Goal: Task Accomplishment & Management: Complete application form

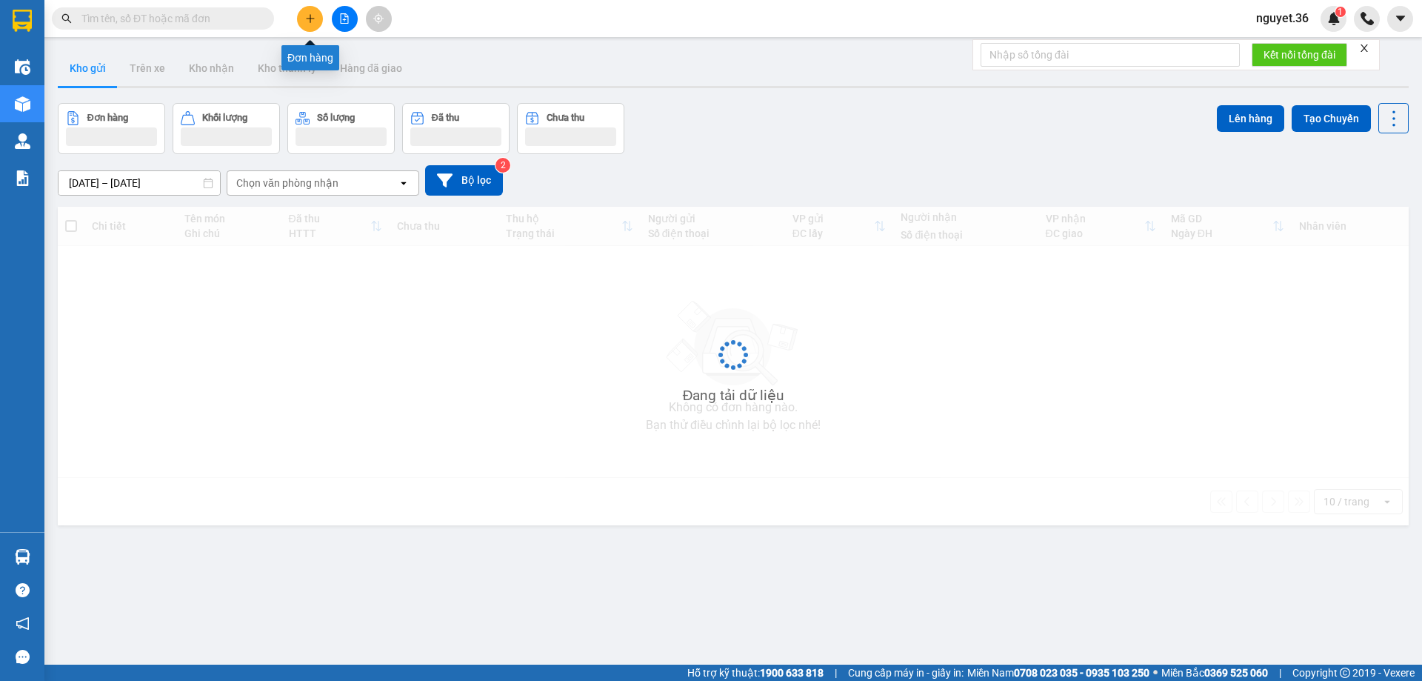
click at [311, 17] on icon "plus" at bounding box center [310, 18] width 10 height 10
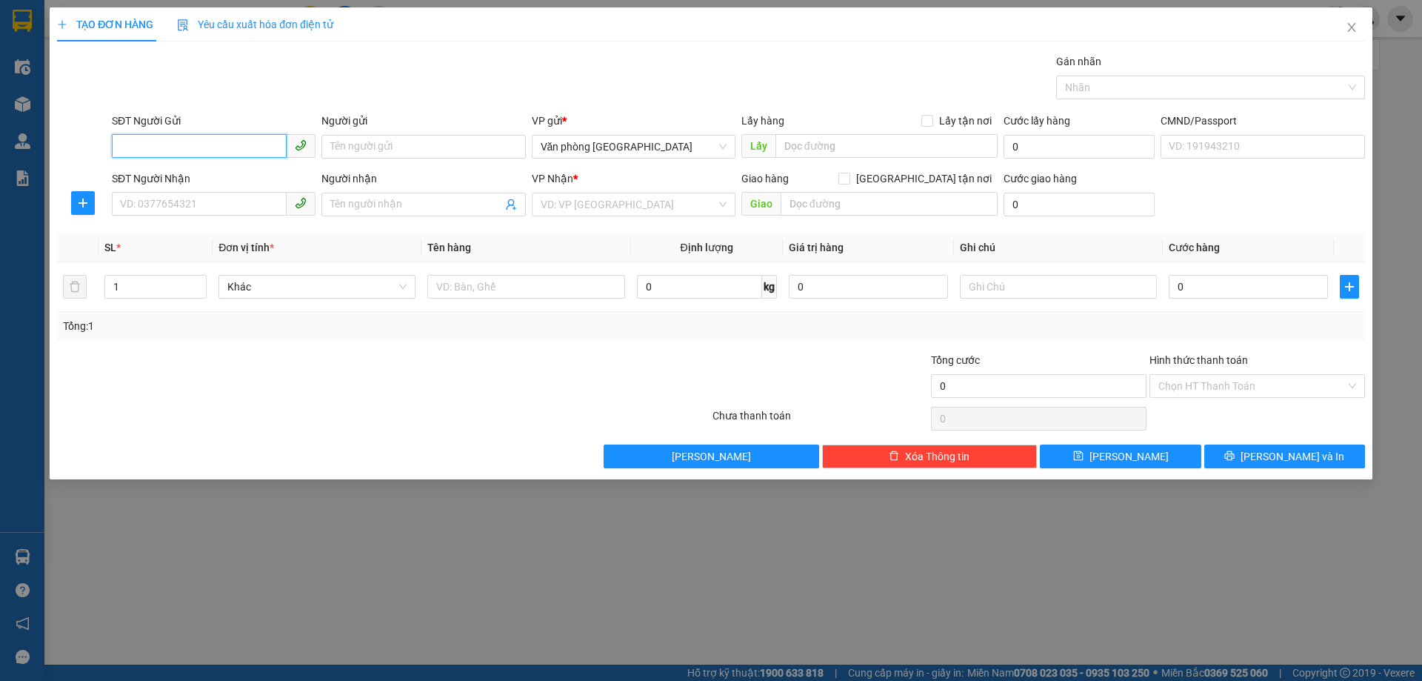
click at [219, 143] on input "SĐT Người Gửi" at bounding box center [199, 146] width 175 height 24
type input "0982146587"
click at [159, 204] on input "SĐT Người Nhận" at bounding box center [199, 204] width 175 height 24
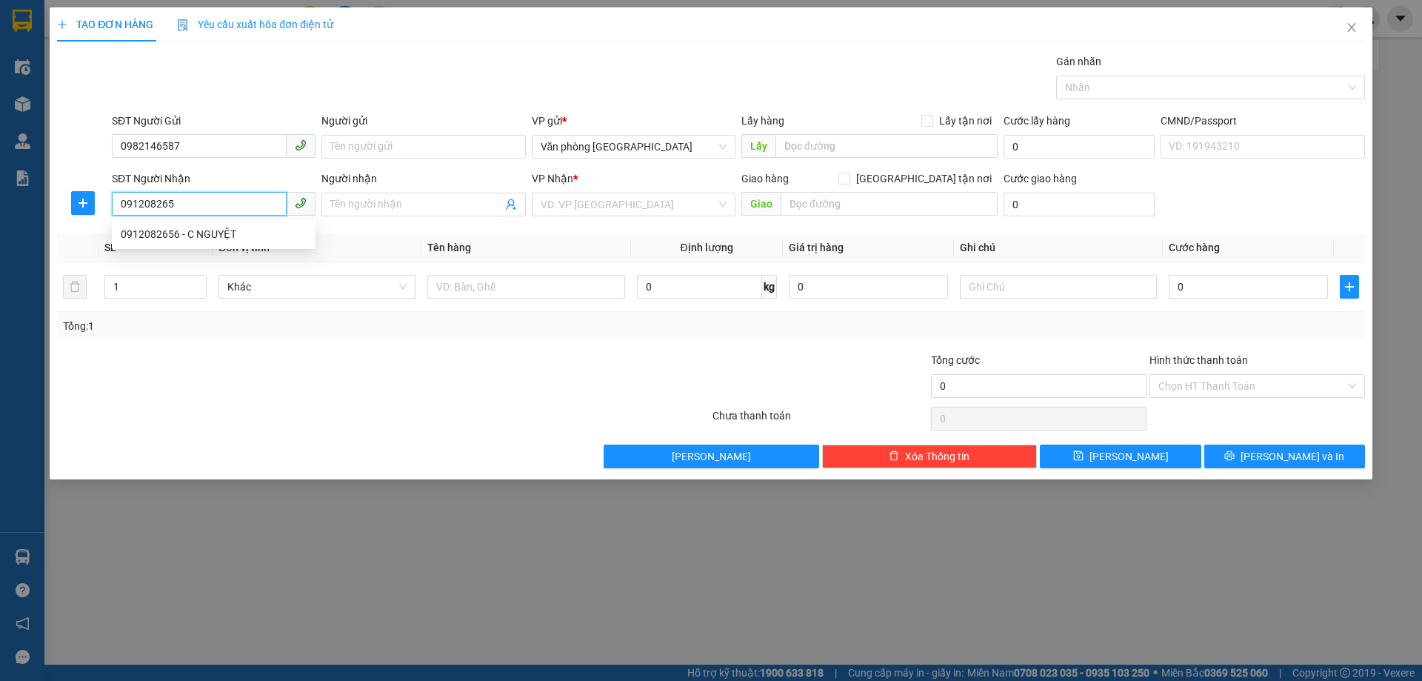
type input "0912082656"
click at [173, 234] on div "0912082656 - C NGUYỆT" at bounding box center [214, 234] width 186 height 16
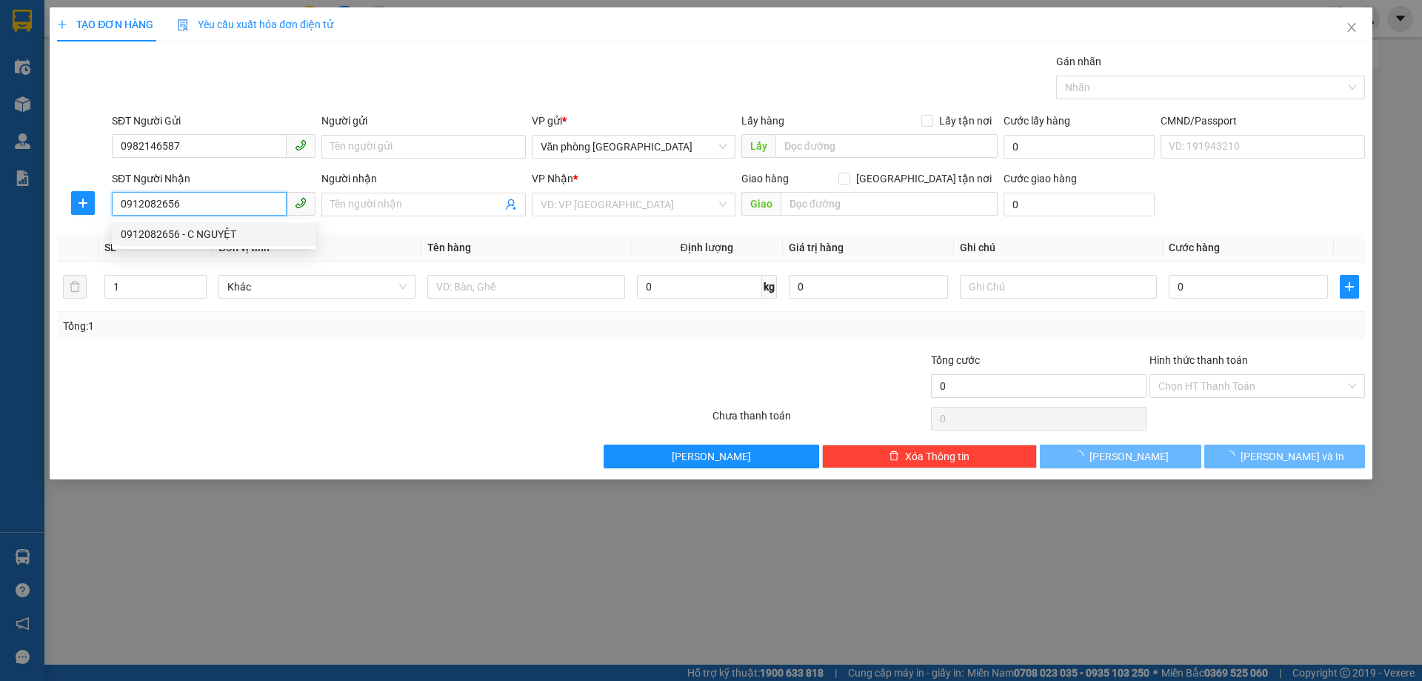
type input "C NGUYỆT"
type input "75 bà triệu"
type input "30.000"
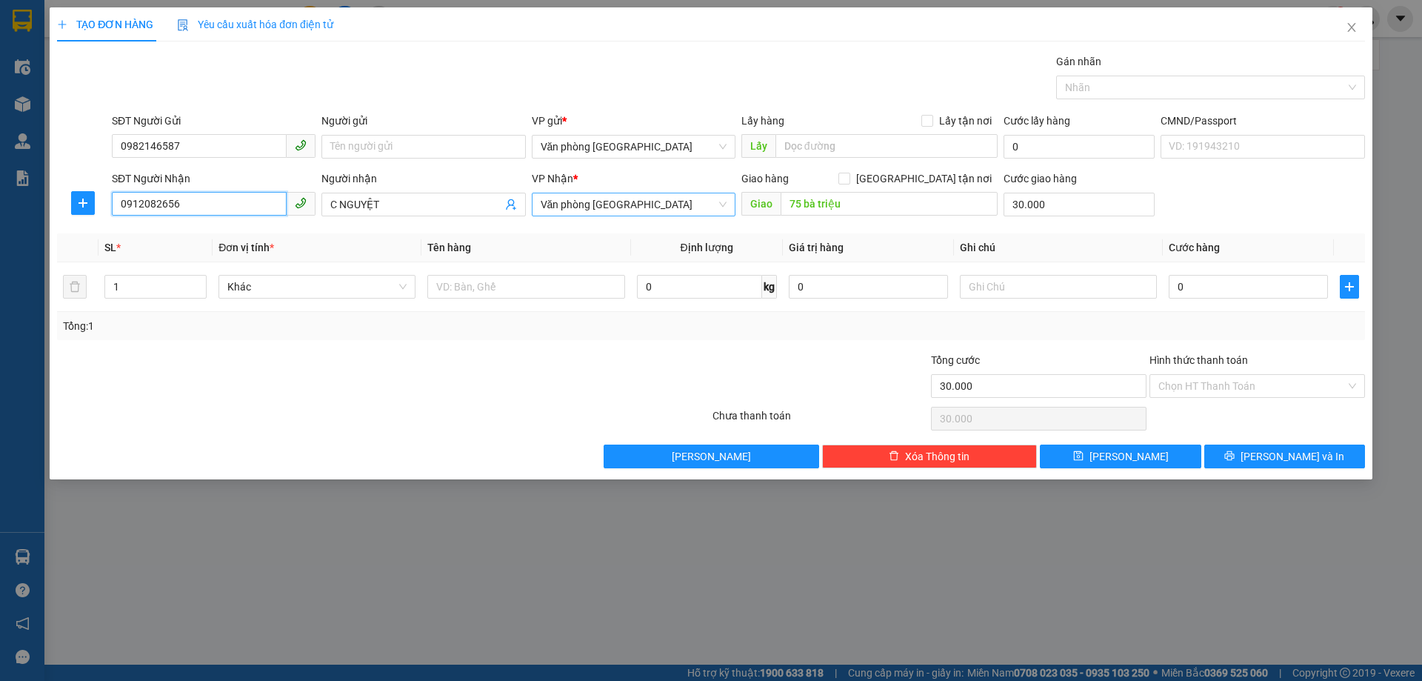
click at [713, 209] on span "Văn phòng [GEOGRAPHIC_DATA]" at bounding box center [634, 204] width 186 height 22
type input "0912082656"
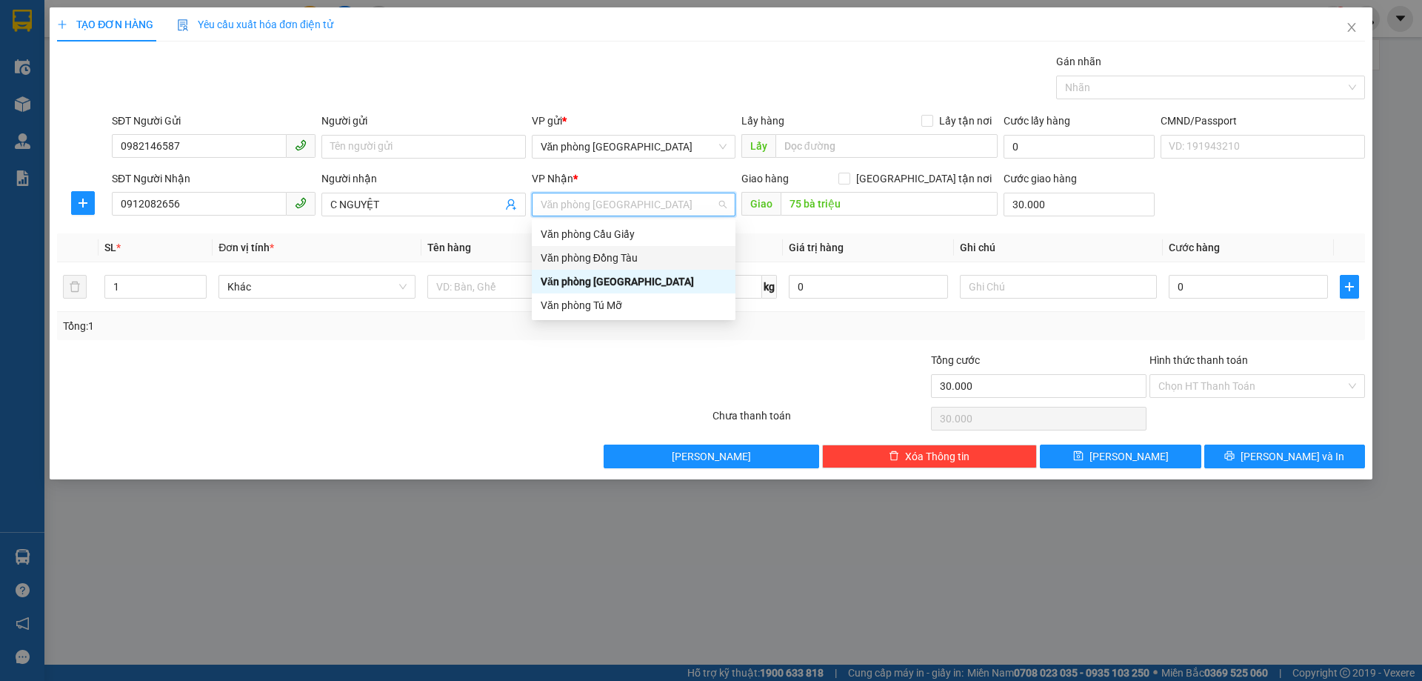
click at [653, 259] on div "Văn phòng Đồng Tàu" at bounding box center [634, 258] width 186 height 16
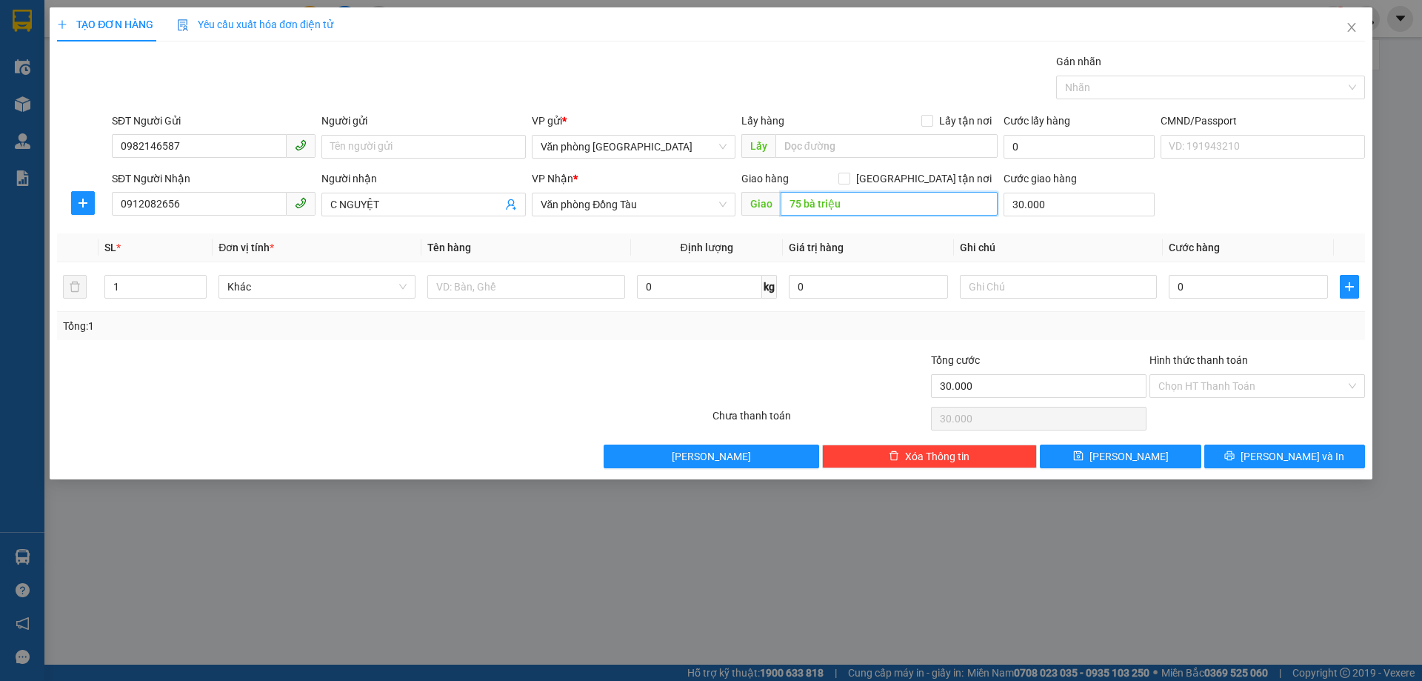
click at [878, 203] on input "75 bà triệu" at bounding box center [889, 204] width 217 height 24
type input "17 [PERSON_NAME]"
click at [1090, 202] on input "30.000" at bounding box center [1078, 205] width 151 height 24
click at [1202, 286] on input "0" at bounding box center [1248, 287] width 159 height 24
type input "4"
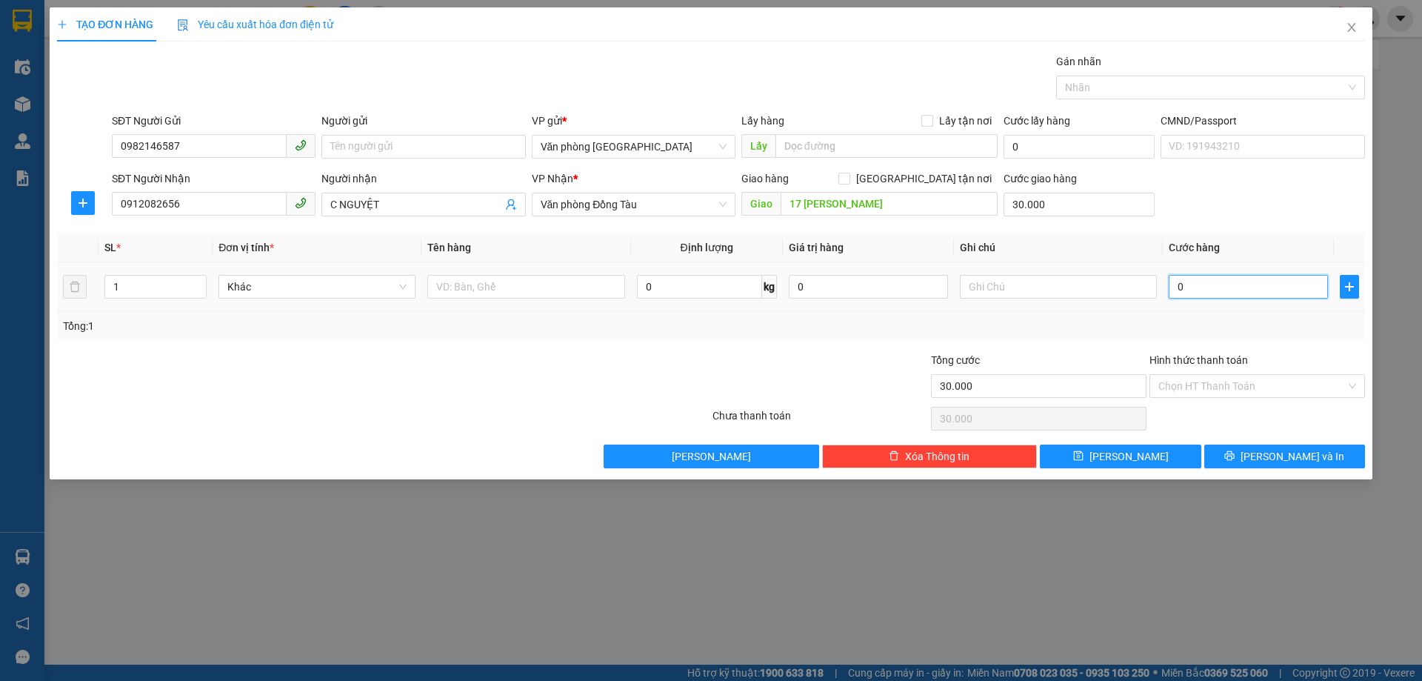
type input "30.004"
type input "40"
type input "30.040"
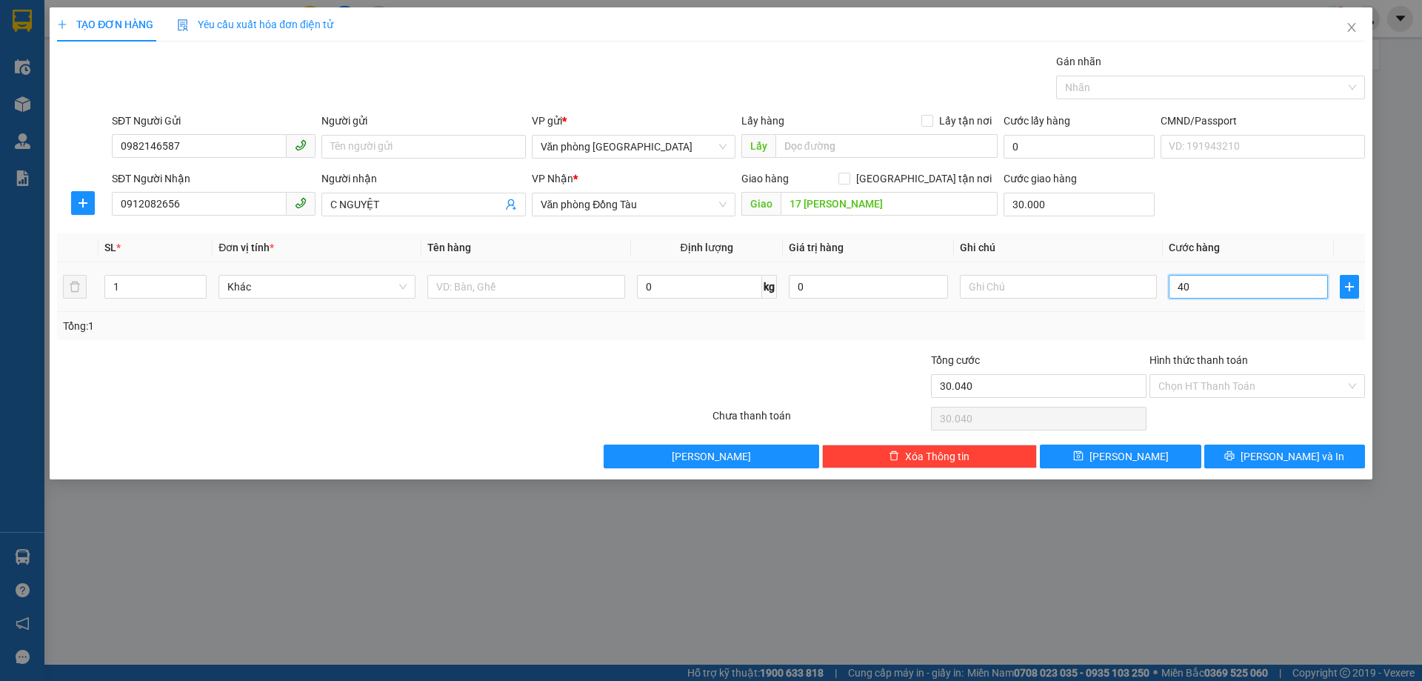
type input "400"
type input "30.400"
type input "4.000"
type input "34.000"
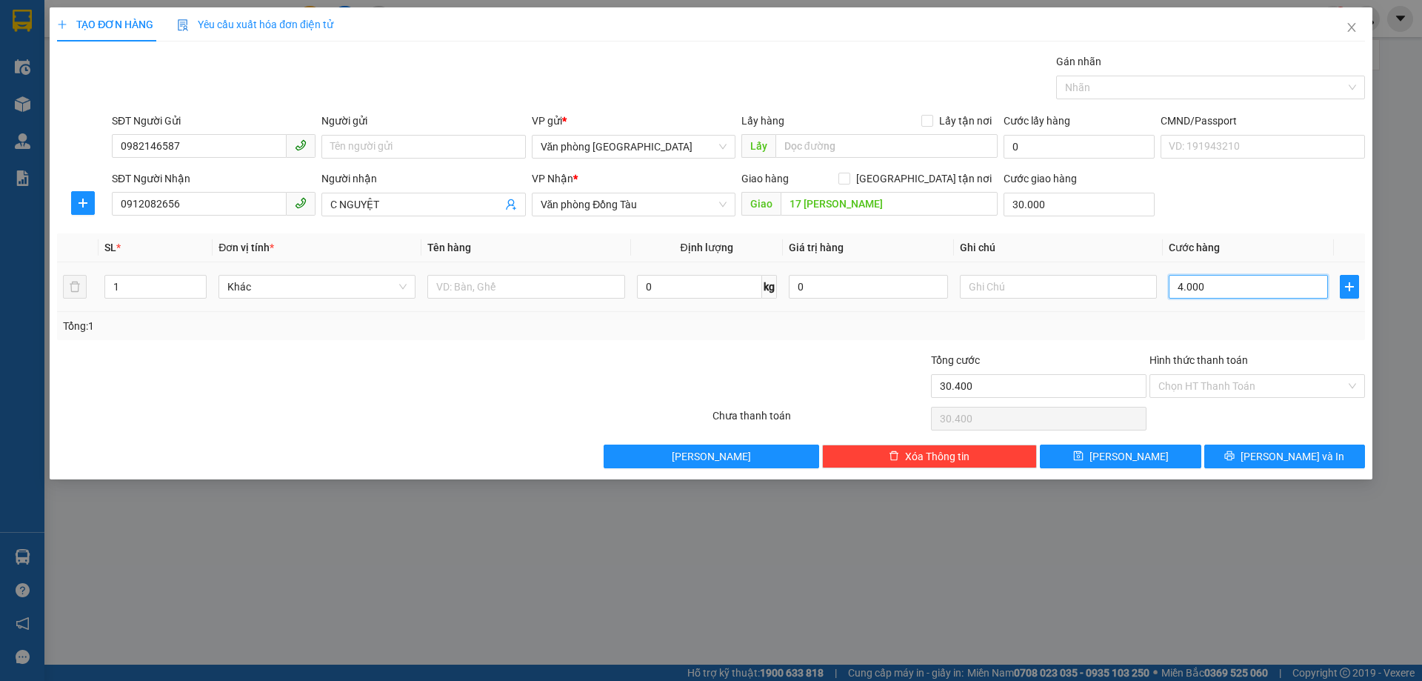
type input "34.000"
type input "40.000"
type input "70.000"
type input "40.000"
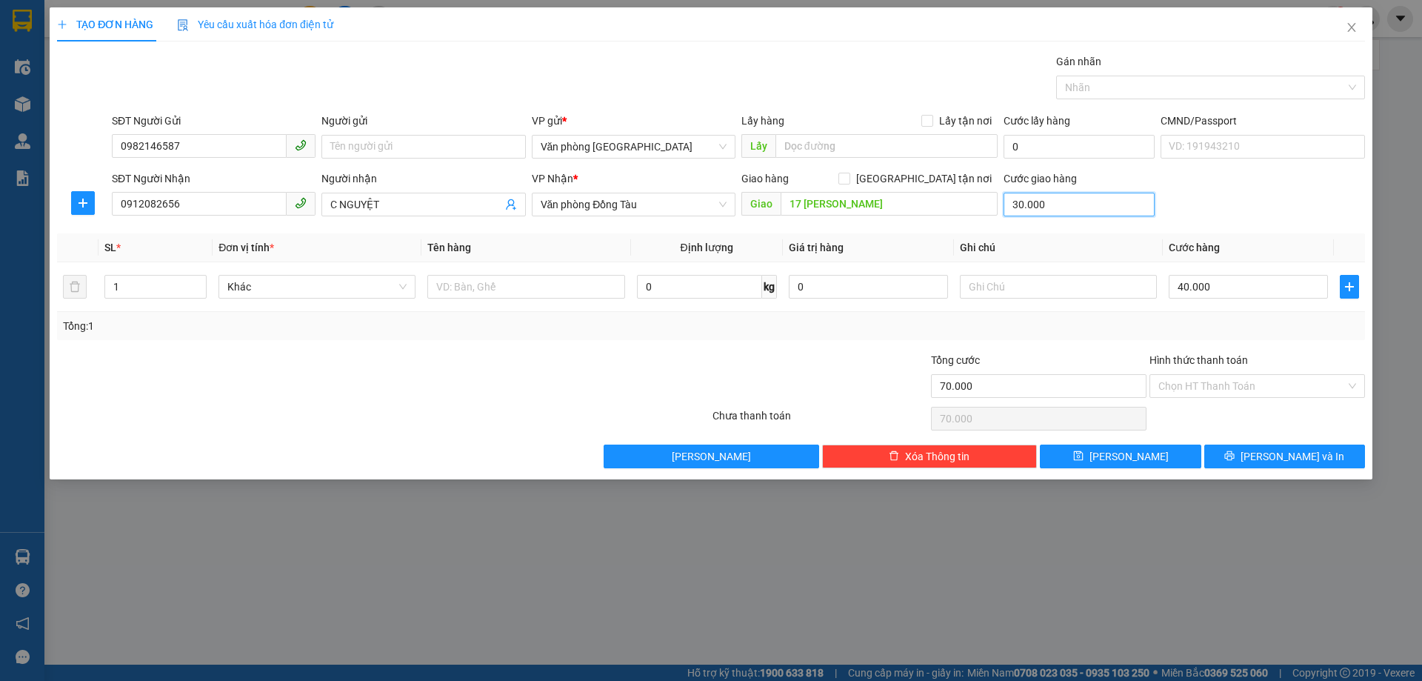
click at [1055, 205] on input "30.000" at bounding box center [1078, 205] width 151 height 24
type input "8"
type input "40.008"
type input "80"
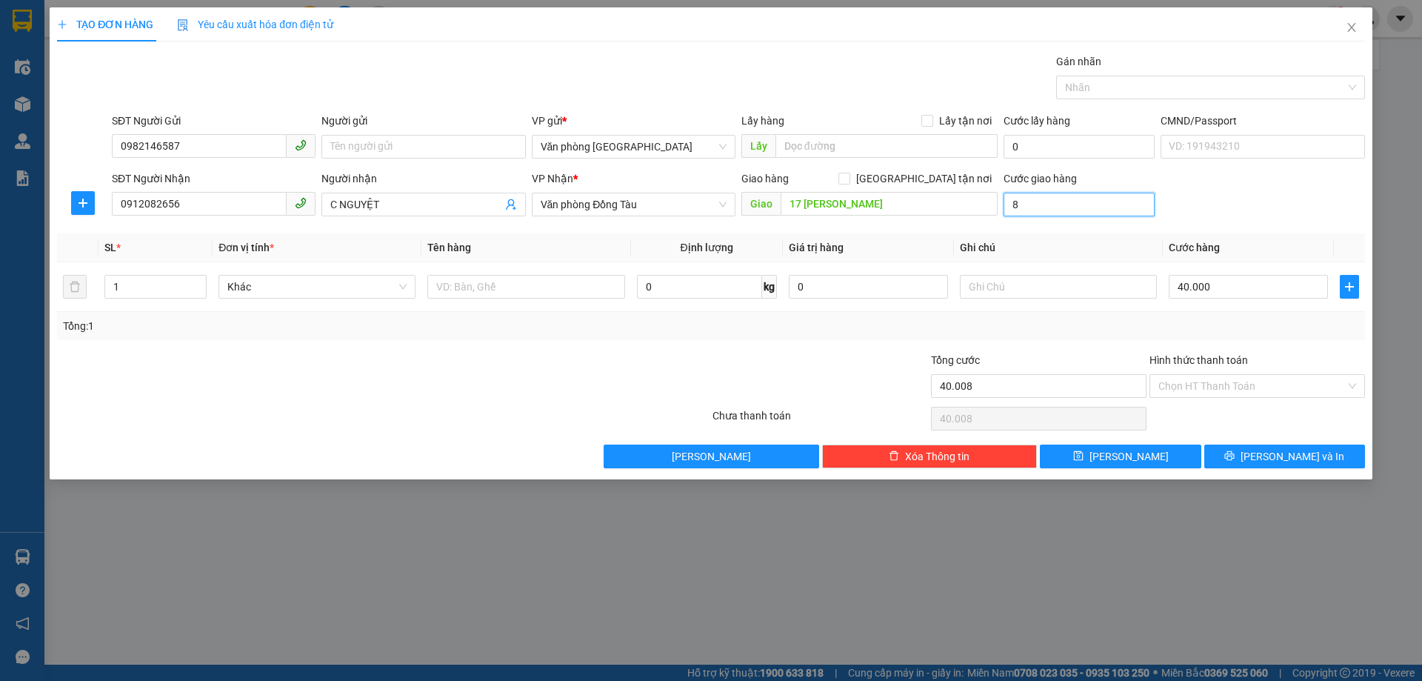
type input "40.080"
type input "800"
type input "40.800"
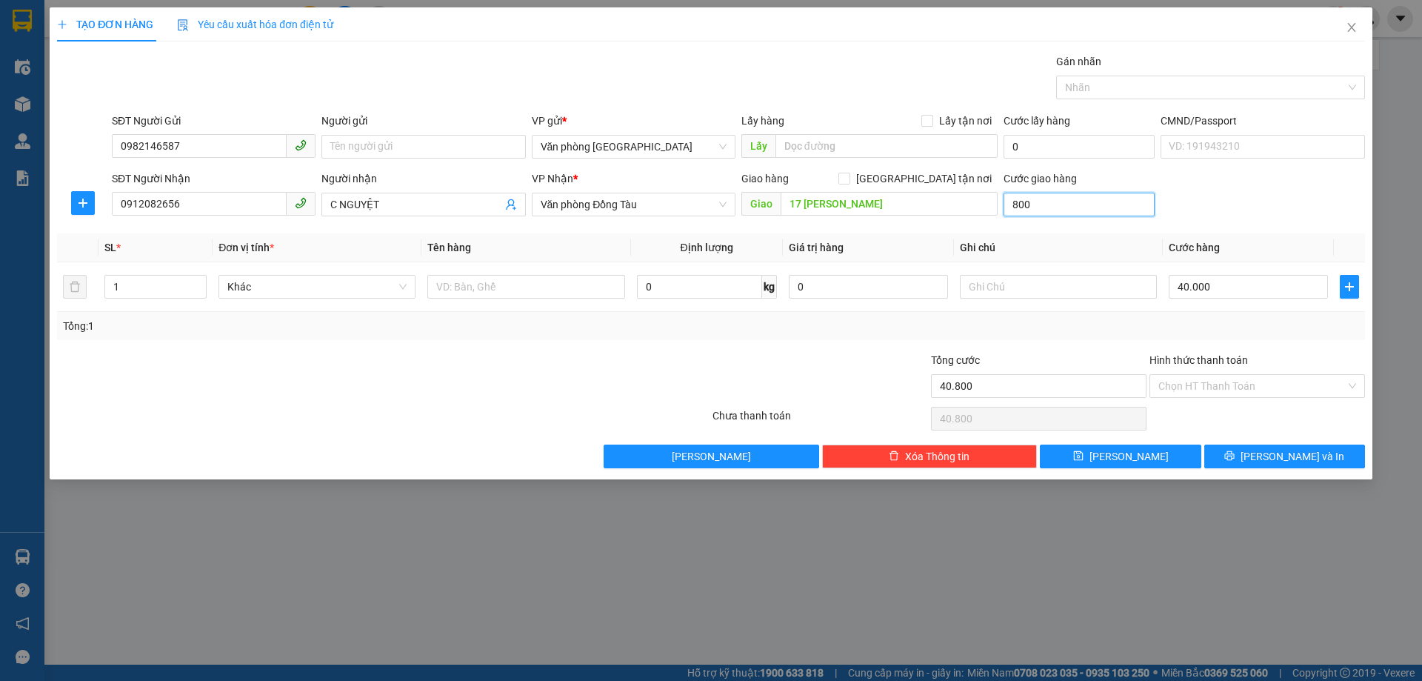
type input "8.000"
type input "48.000"
type input "80.000"
type input "120.000"
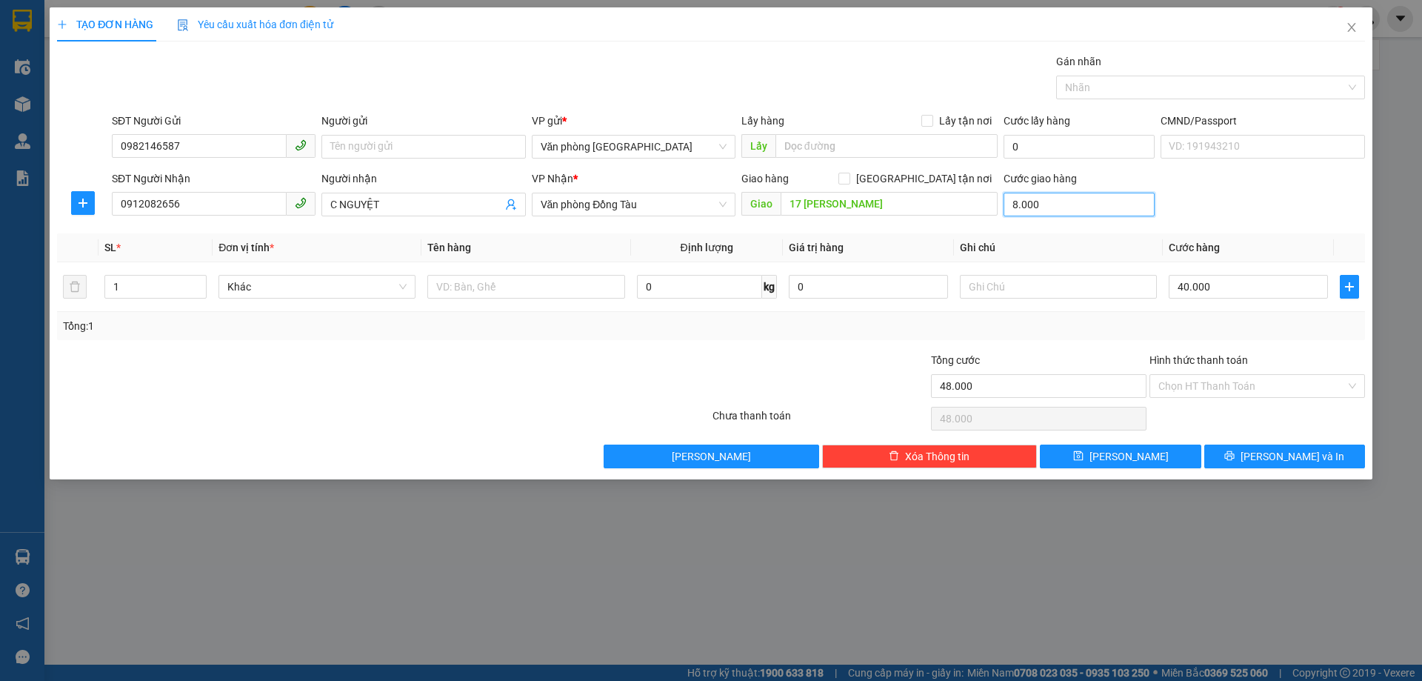
type input "120.000"
type input "80.000"
click at [1277, 458] on span "[PERSON_NAME] và In" at bounding box center [1292, 456] width 104 height 16
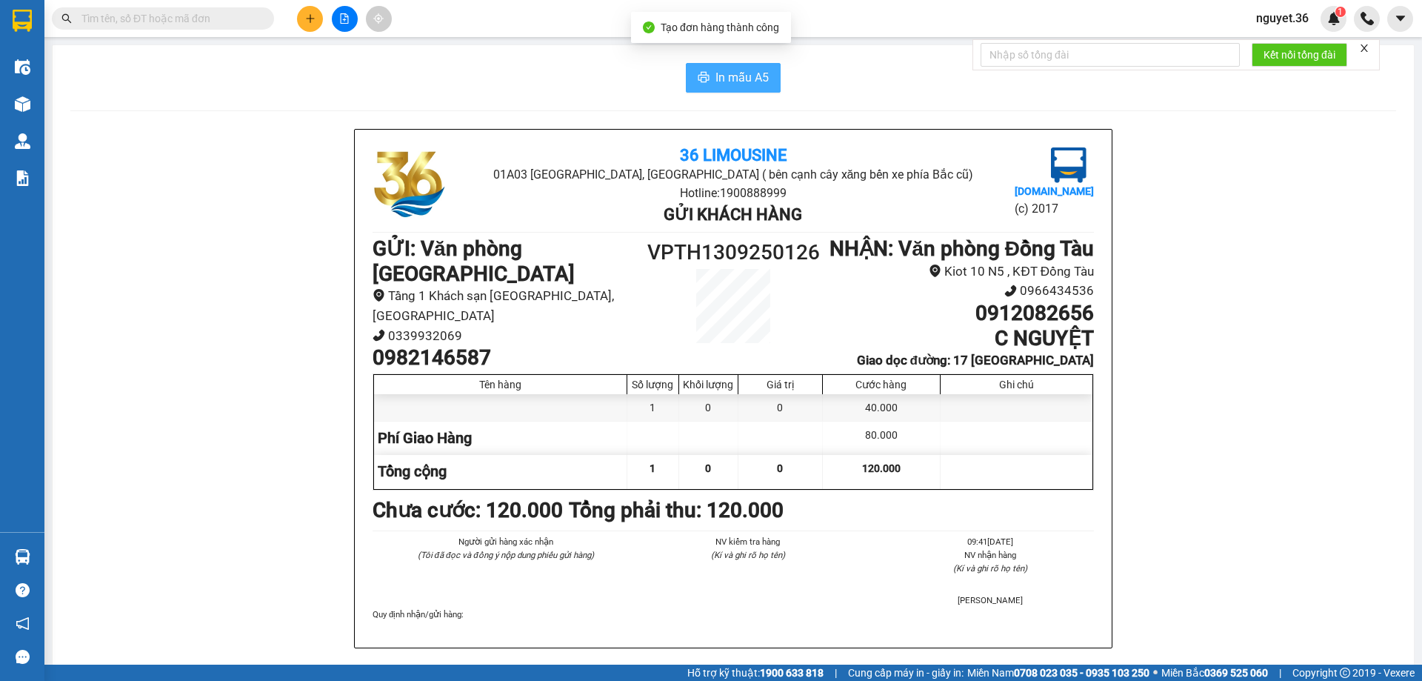
click at [732, 81] on span "In mẫu A5" at bounding box center [741, 77] width 53 height 19
click at [306, 20] on icon "plus" at bounding box center [310, 18] width 10 height 10
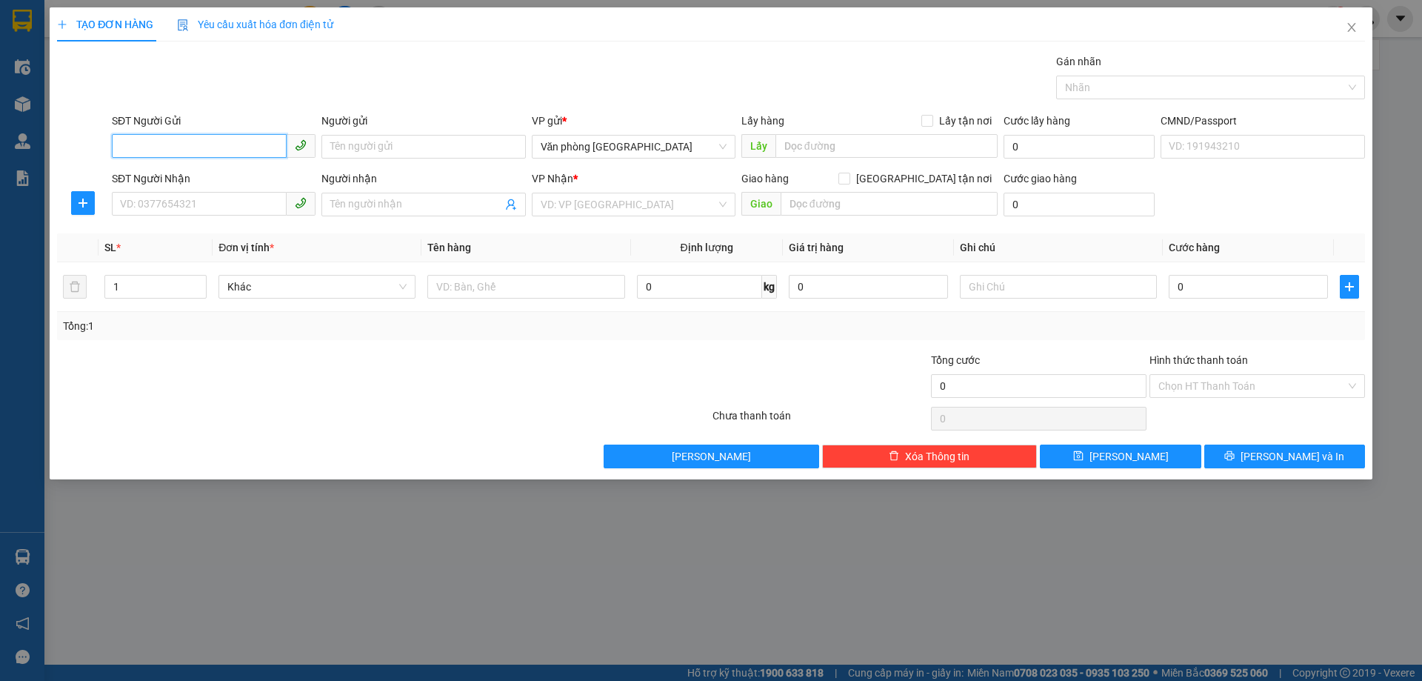
click at [207, 146] on input "SĐT Người Gửi" at bounding box center [199, 146] width 175 height 24
type input "0983117017"
click at [173, 179] on div "0983117017 - a huy" at bounding box center [214, 176] width 186 height 16
type input "a huy"
type input "0983117017"
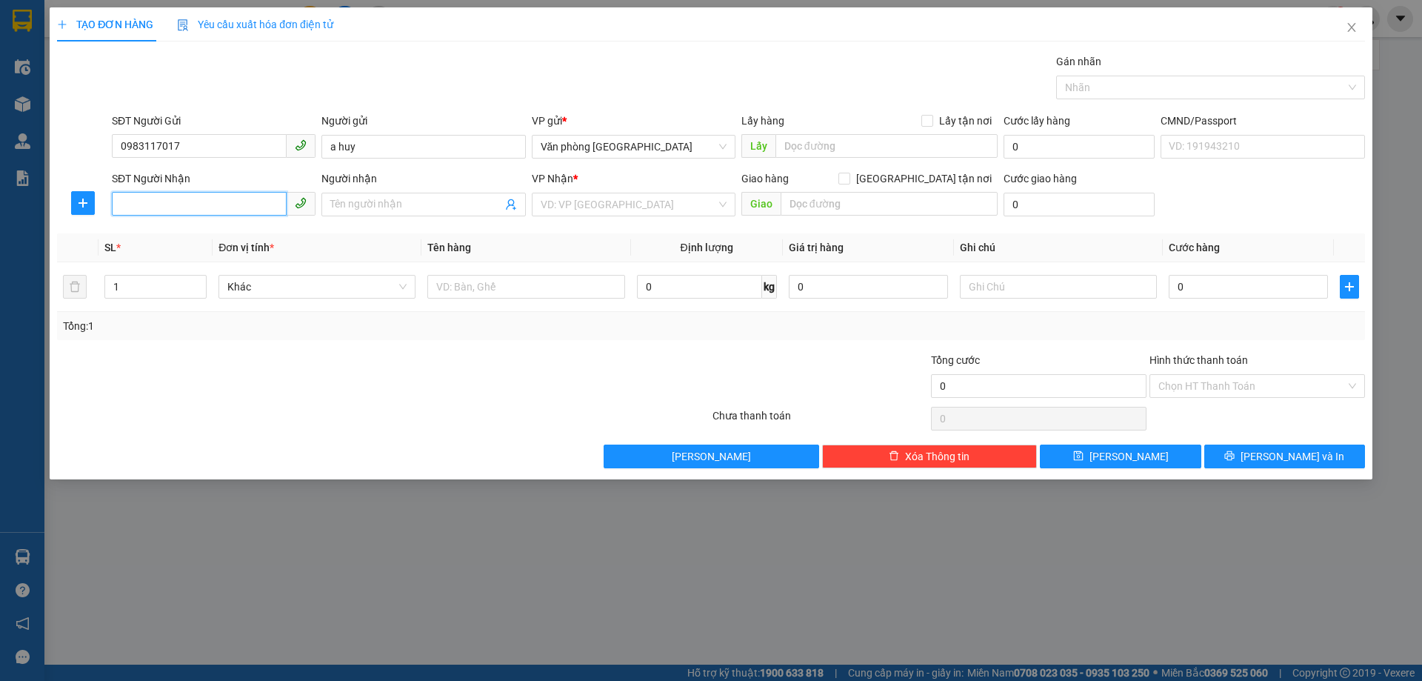
click at [172, 198] on input "SĐT Người Nhận" at bounding box center [199, 204] width 175 height 24
click at [154, 234] on div "0389440299 - A Tuỳ" at bounding box center [214, 234] width 186 height 16
type input "0389440299"
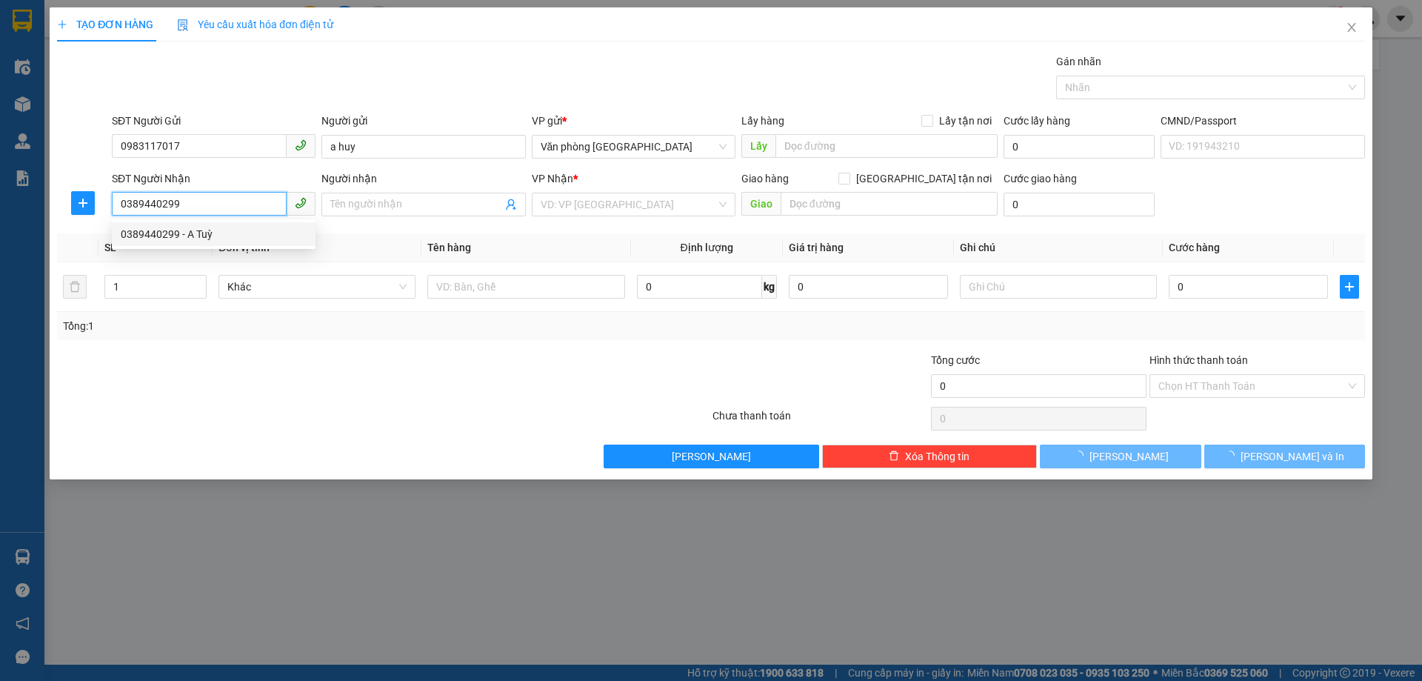
type input "A Tuỳ"
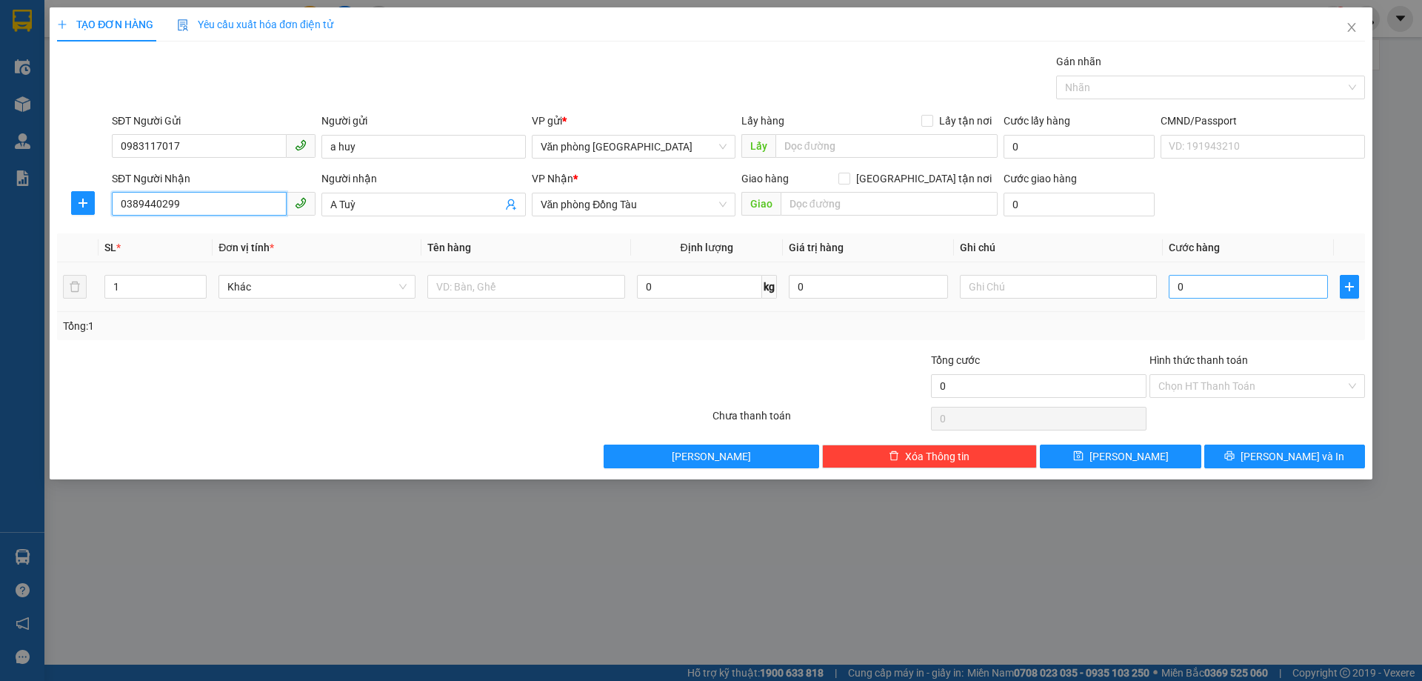
type input "0389440299"
click at [1222, 284] on input "0" at bounding box center [1248, 287] width 159 height 24
type input "3"
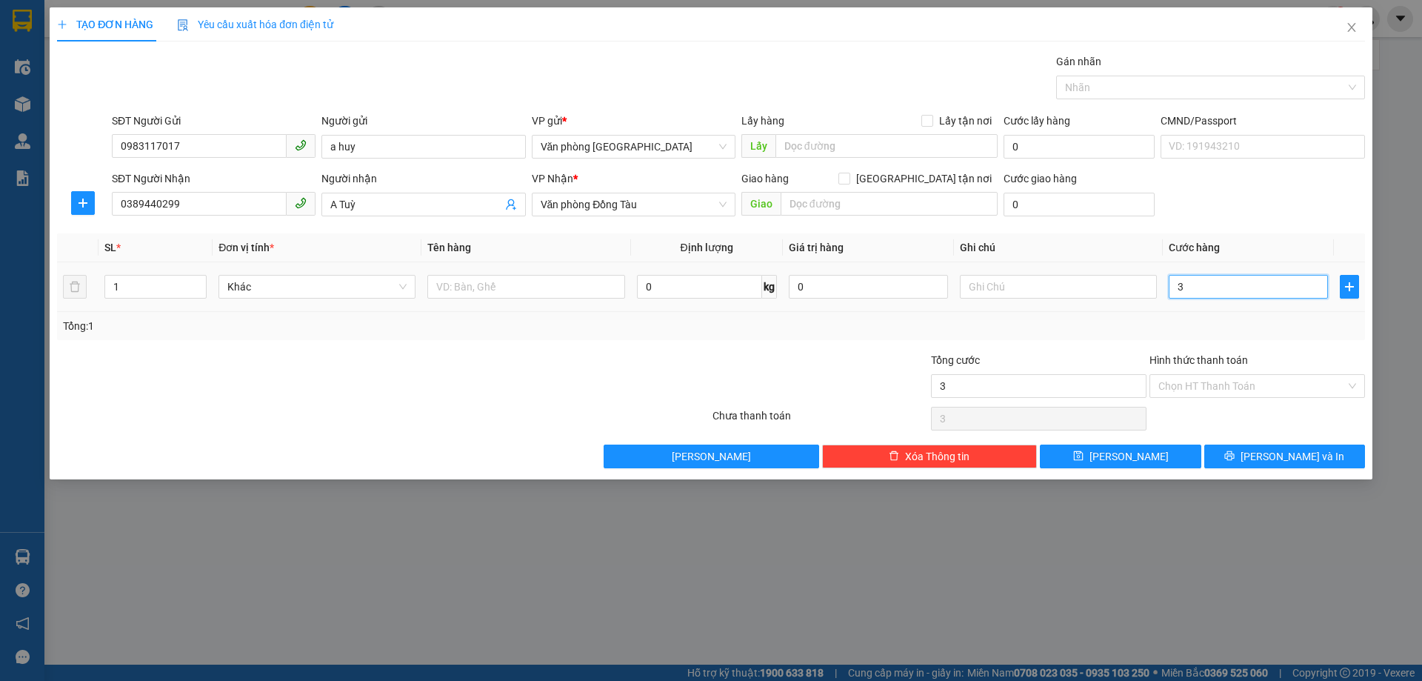
type input "30"
type input "300"
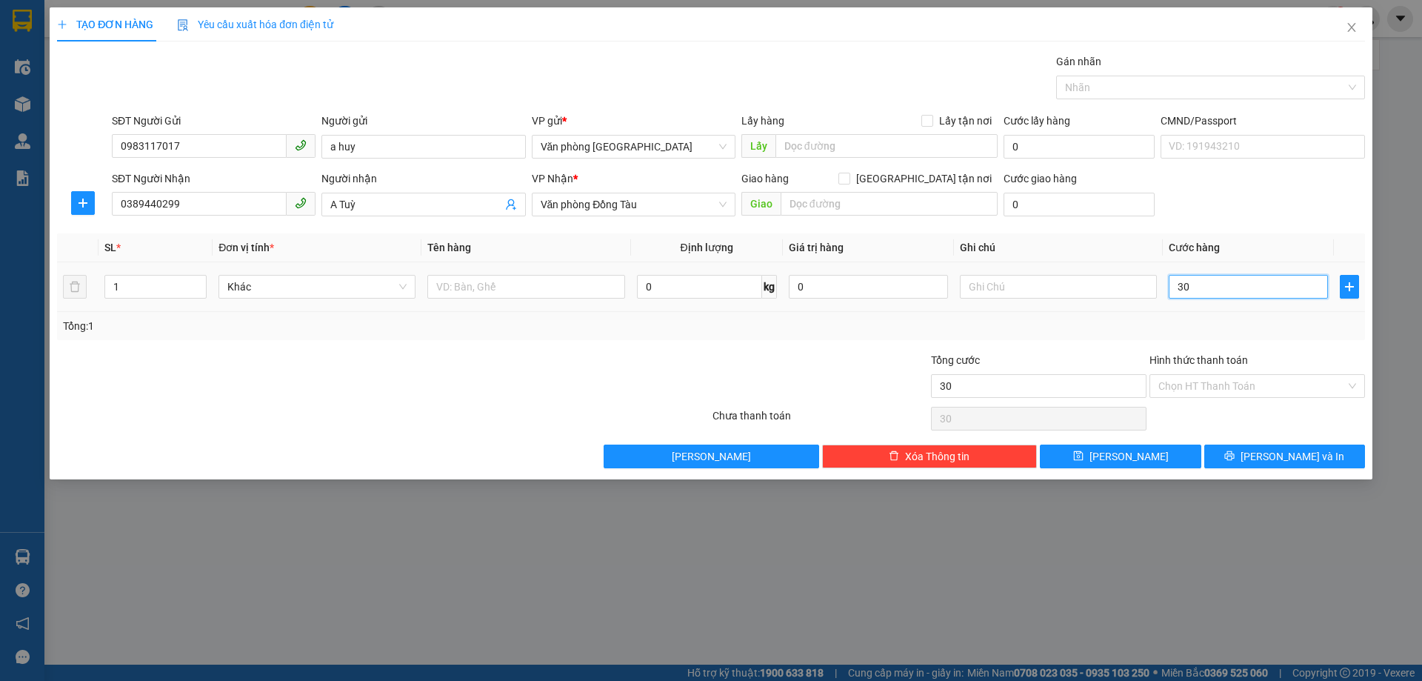
type input "300"
type input "3.000"
type input "30.000"
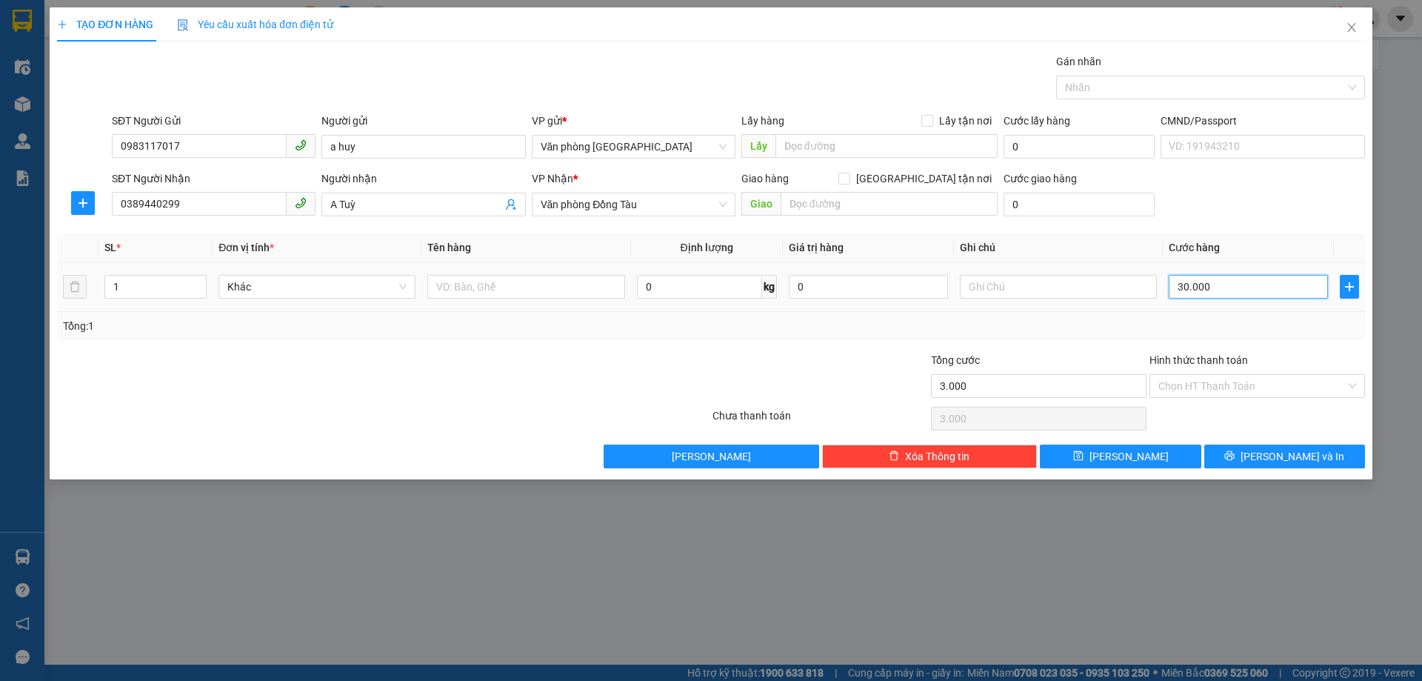
type input "30.000"
click at [1206, 380] on input "Hình thức thanh toán" at bounding box center [1251, 386] width 187 height 22
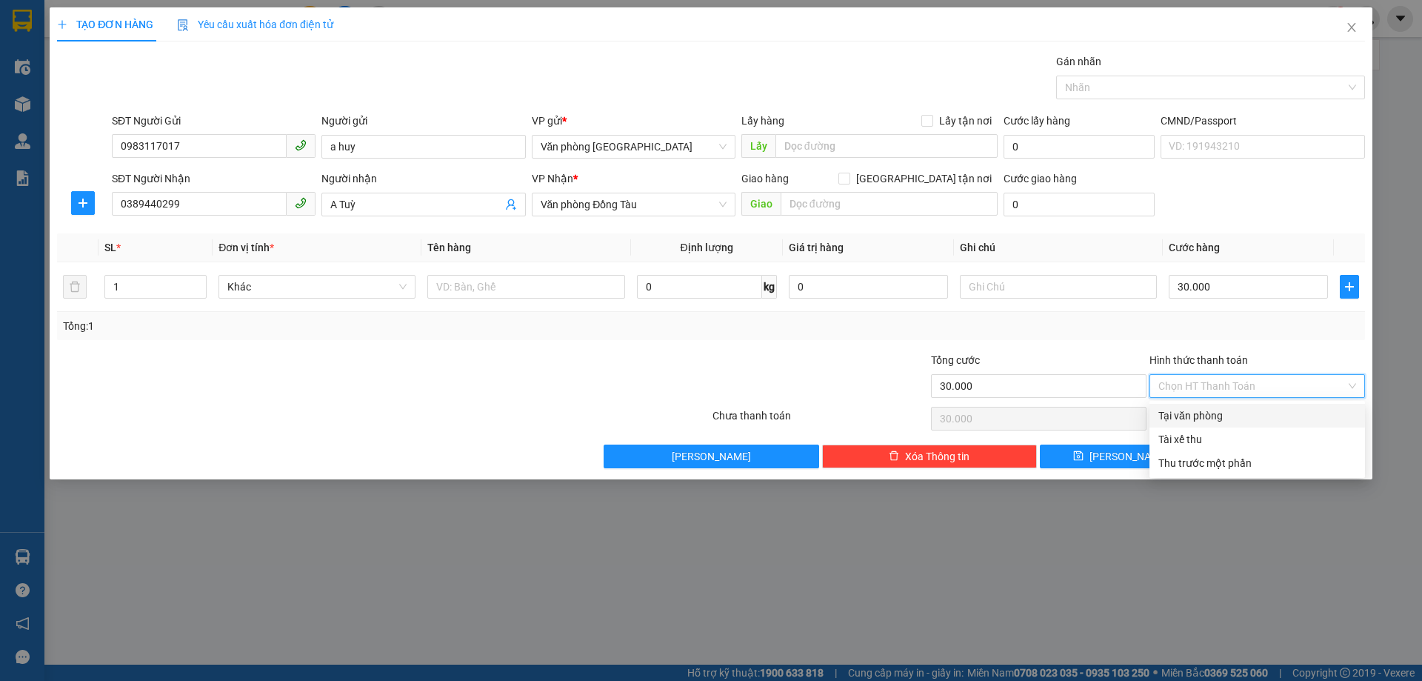
click at [1222, 418] on div "Tại văn phòng" at bounding box center [1257, 415] width 198 height 16
type input "0"
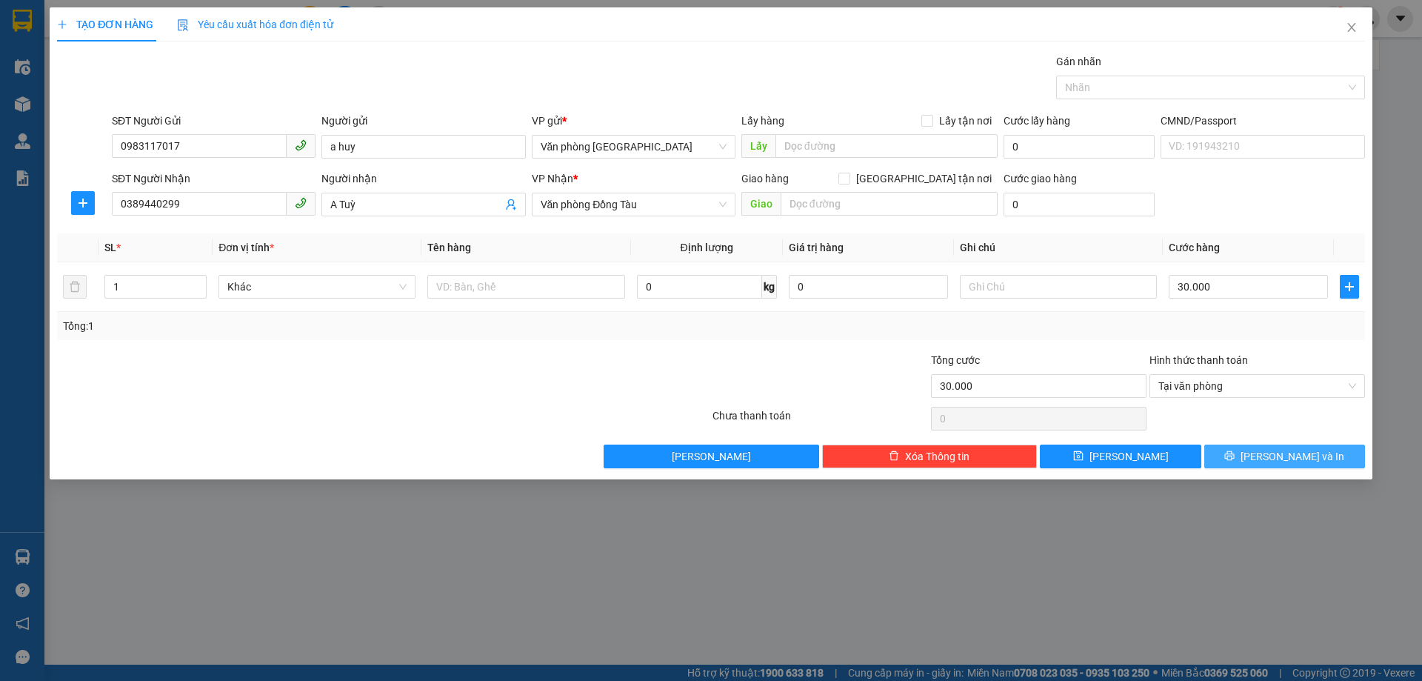
click at [1228, 452] on button "[PERSON_NAME] và In" at bounding box center [1284, 456] width 161 height 24
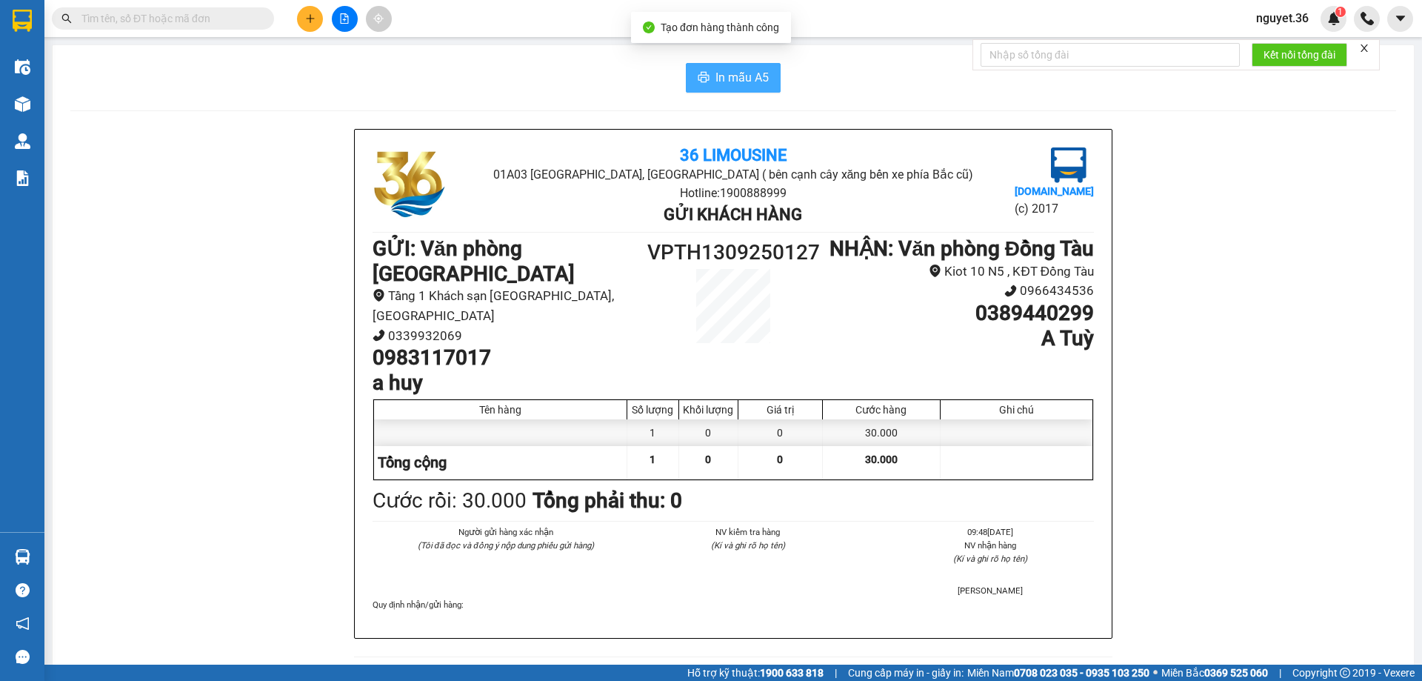
click at [753, 78] on span "In mẫu A5" at bounding box center [741, 77] width 53 height 19
